Goal: Entertainment & Leisure: Consume media (video, audio)

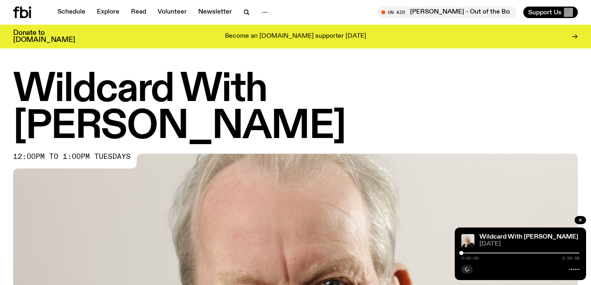
scroll to position [324, 0]
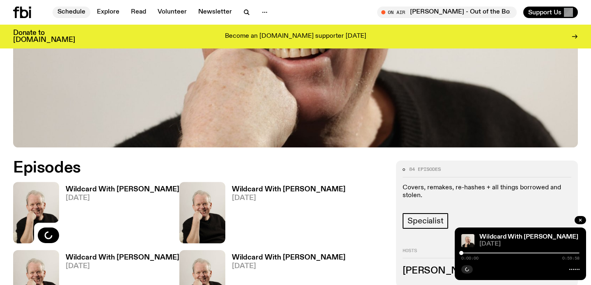
click at [69, 11] on link "Schedule" at bounding box center [72, 12] width 38 height 11
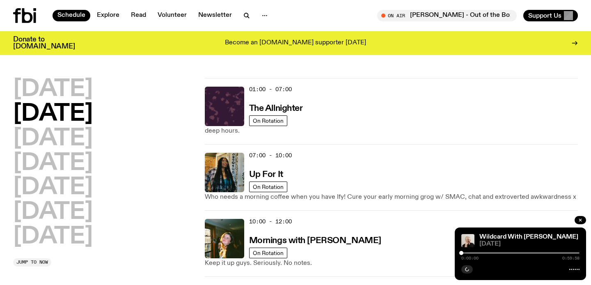
click at [43, 111] on h2 "[DATE]" at bounding box center [53, 114] width 80 height 23
click at [72, 117] on h2 "[DATE]" at bounding box center [53, 114] width 80 height 23
click at [264, 239] on h3 "Mornings with [PERSON_NAME]" at bounding box center [315, 241] width 132 height 9
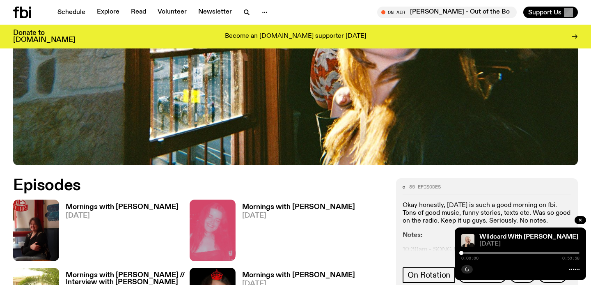
scroll to position [307, 0]
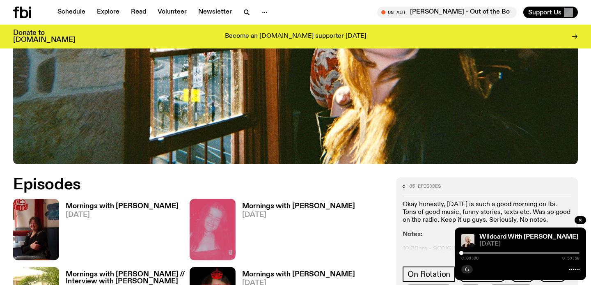
click at [85, 203] on h3 "Mornings with [PERSON_NAME]" at bounding box center [122, 206] width 113 height 7
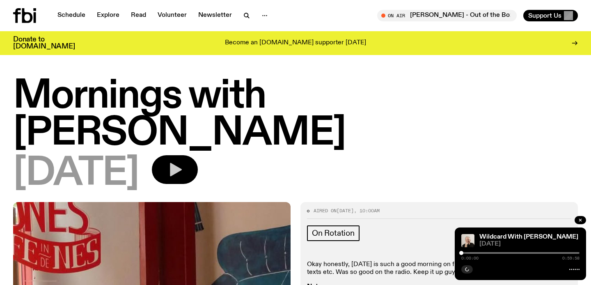
click at [183, 161] on icon "button" at bounding box center [175, 169] width 16 height 16
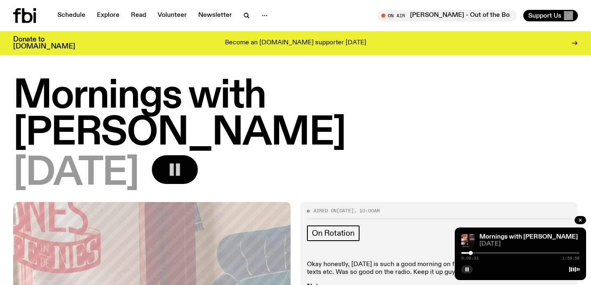
click at [471, 254] on div at bounding box center [471, 253] width 4 height 4
click at [470, 253] on div at bounding box center [470, 253] width 4 height 4
click at [469, 254] on div at bounding box center [470, 253] width 4 height 4
click at [492, 255] on div at bounding box center [493, 253] width 4 height 4
click at [493, 255] on div "0:30:25 1:59:58" at bounding box center [521, 256] width 118 height 10
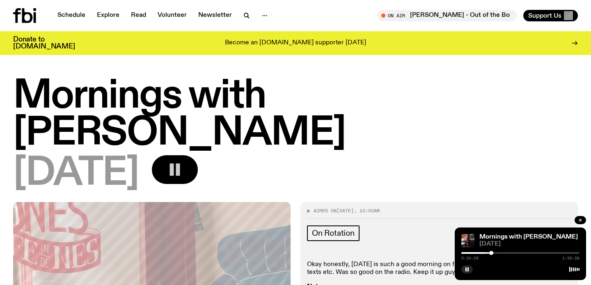
click at [494, 253] on div at bounding box center [521, 253] width 118 height 2
click at [493, 253] on div at bounding box center [495, 253] width 4 height 4
click at [492, 253] on div at bounding box center [492, 253] width 4 height 4
click at [493, 253] on div at bounding box center [492, 253] width 4 height 4
click at [492, 253] on div at bounding box center [493, 253] width 4 height 4
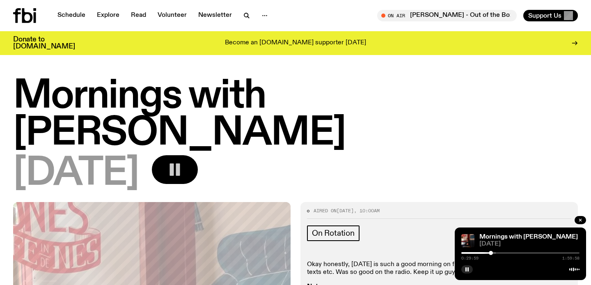
click at [491, 253] on div at bounding box center [491, 253] width 4 height 4
click at [492, 253] on div at bounding box center [492, 253] width 4 height 4
